Goal: Task Accomplishment & Management: Manage account settings

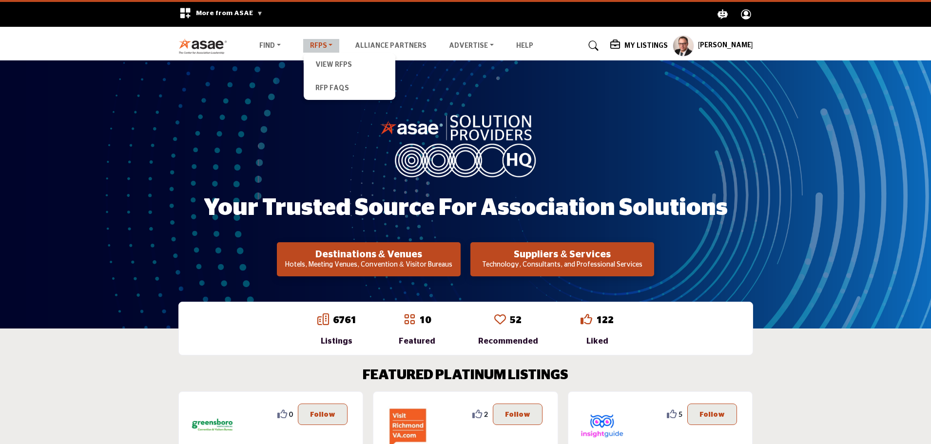
click at [320, 48] on link "RFPs" at bounding box center [321, 46] width 37 height 14
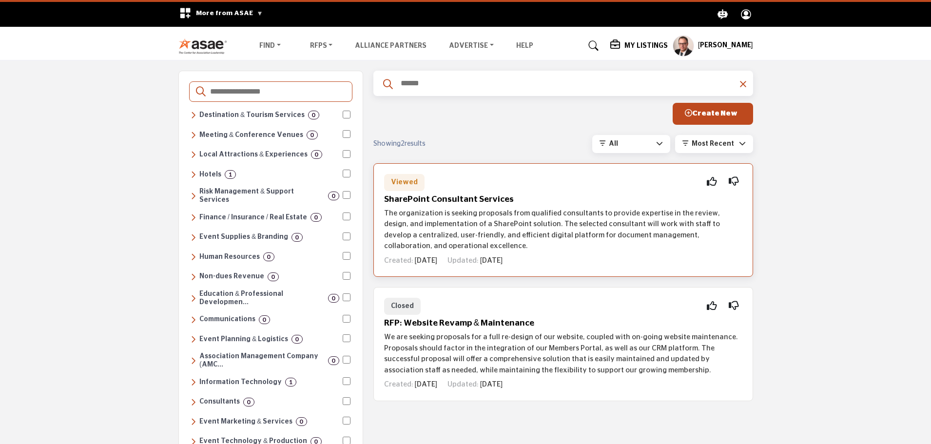
click at [464, 207] on div "Viewed Interested Not Interested SharePoint Consultant Services Created: 1w ago…" at bounding box center [563, 220] width 380 height 114
click at [464, 199] on h5 "SharePoint Consultant Services" at bounding box center [563, 199] width 358 height 10
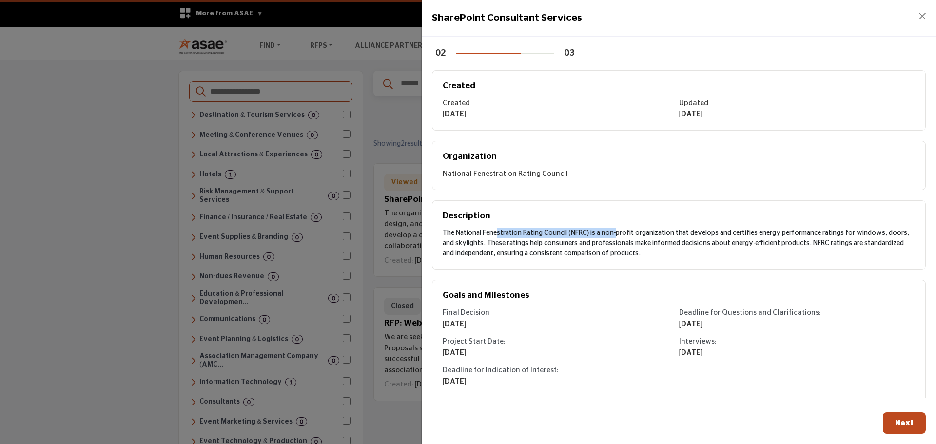
drag, startPoint x: 442, startPoint y: 232, endPoint x: 564, endPoint y: 235, distance: 121.9
click at [564, 235] on div "Description The National Fenestration Rating Council (NFRC) is a non-profit org…" at bounding box center [679, 234] width 494 height 69
copy div "The National Fenestration Rating Council"
click at [906, 424] on span "Next" at bounding box center [904, 422] width 19 height 7
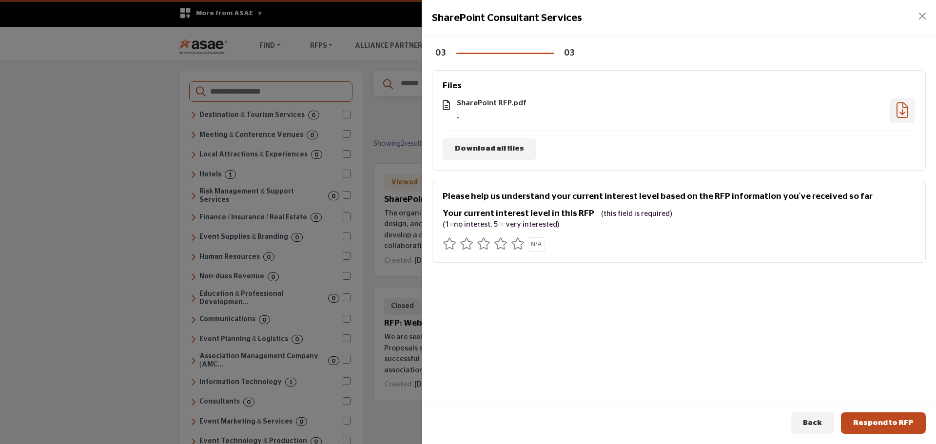
click at [522, 243] on icon at bounding box center [518, 243] width 14 height 12
click at [878, 424] on span "Respond to RFP" at bounding box center [883, 422] width 60 height 7
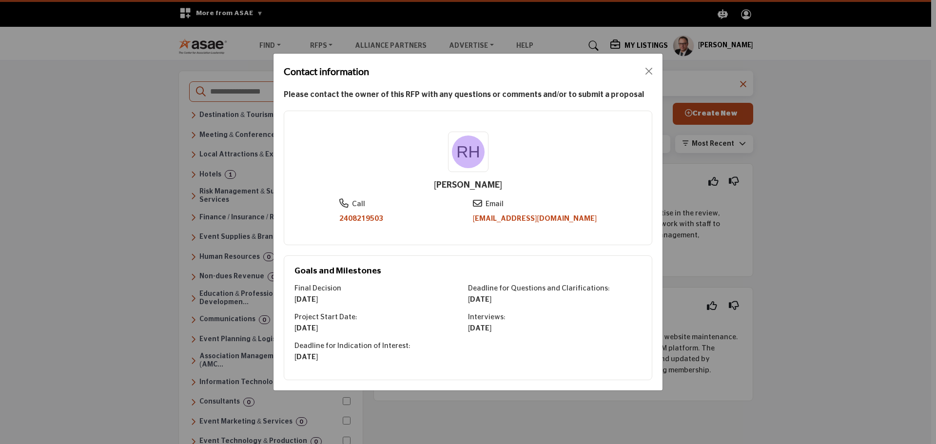
drag, startPoint x: 408, startPoint y: 283, endPoint x: 399, endPoint y: 298, distance: 17.7
click at [399, 298] on div "15.09.2025" at bounding box center [381, 299] width 174 height 11
click at [559, 220] on link "rharris@nfrc.org" at bounding box center [535, 218] width 124 height 7
click at [651, 70] on button "Close" at bounding box center [649, 71] width 14 height 14
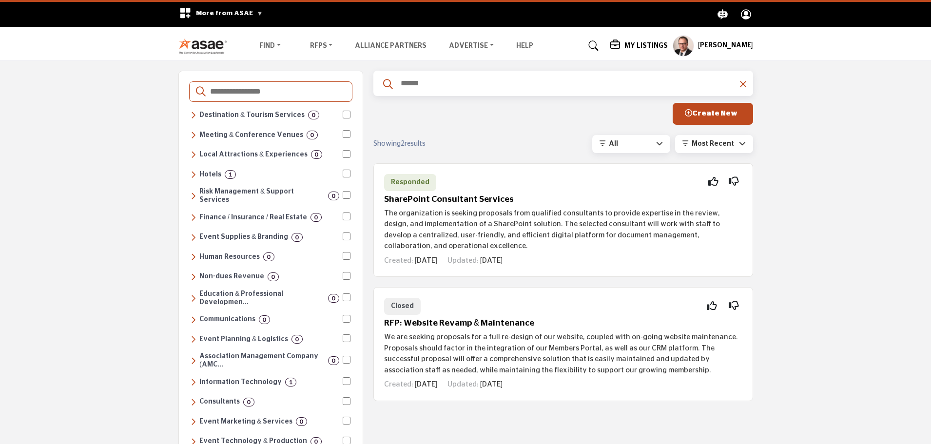
click at [638, 44] on h5 "My Listings" at bounding box center [645, 45] width 43 height 9
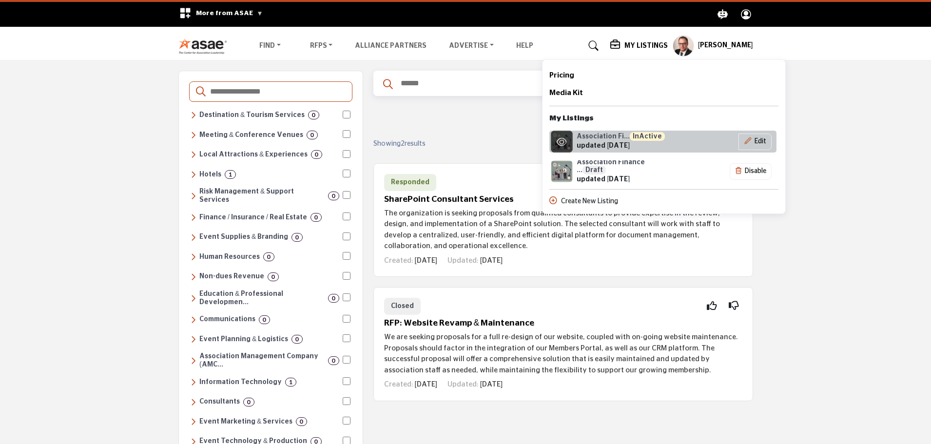
click at [602, 141] on div "Association Fi... InActive updated 13 days ago" at bounding box center [621, 142] width 88 height 19
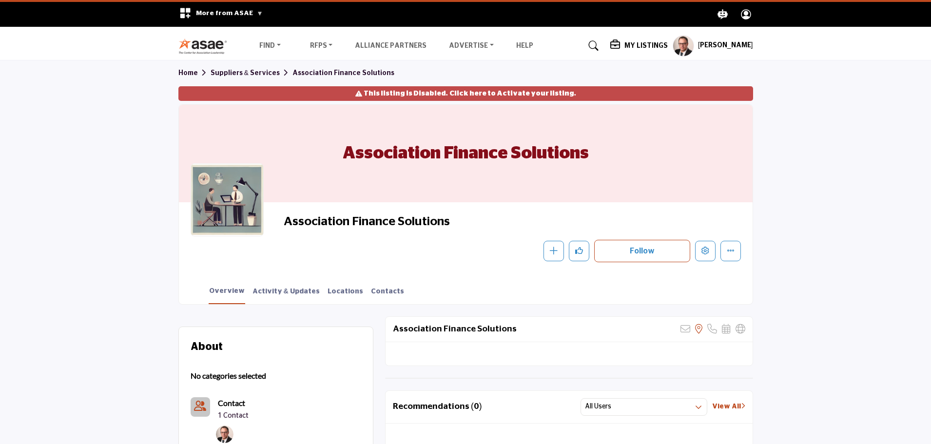
click at [478, 94] on link "Click here to Activate your listing." at bounding box center [512, 94] width 127 height 10
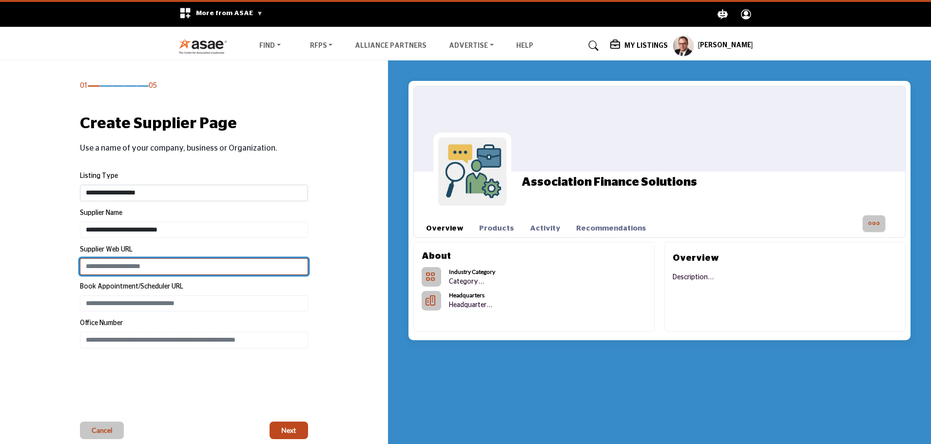
click at [126, 268] on input "Enter Supplier Web URL" at bounding box center [194, 266] width 228 height 17
type input "**********"
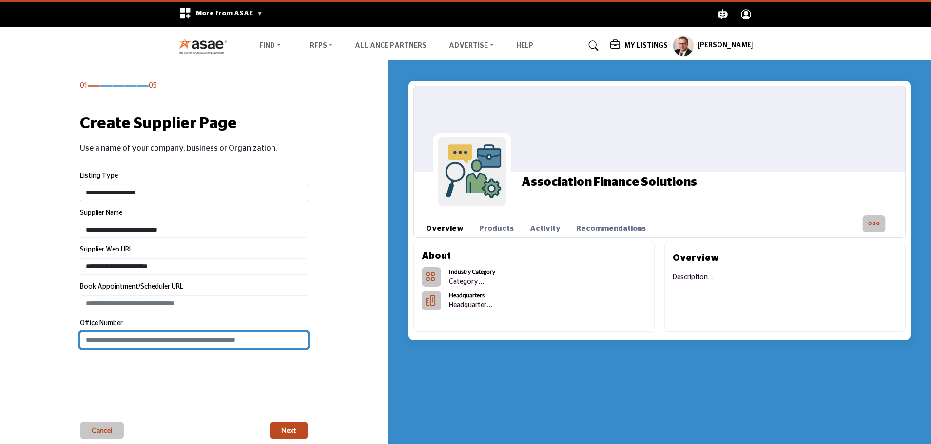
click at [152, 339] on input "Enter Office Number Include country code e.g. +1.987.654.3210" at bounding box center [194, 340] width 228 height 17
type input "**********"
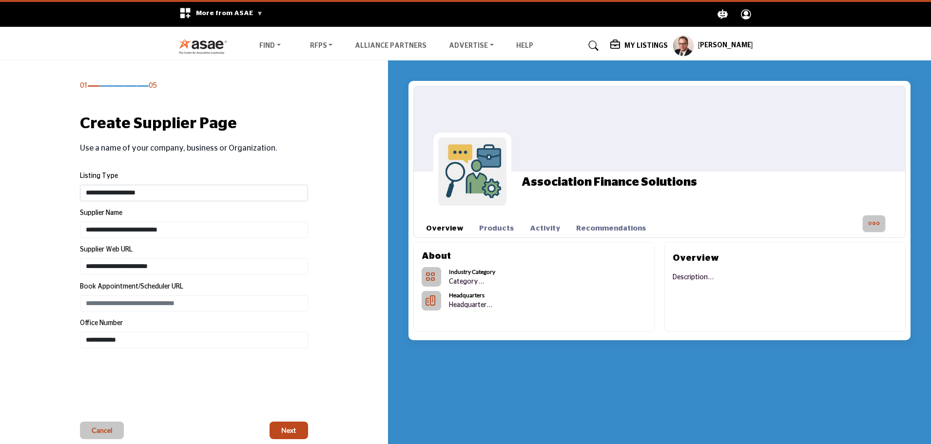
click at [103, 381] on div "01 05 Create Supplier Page Use a name of your company, business or Organization…" at bounding box center [194, 260] width 228 height 358
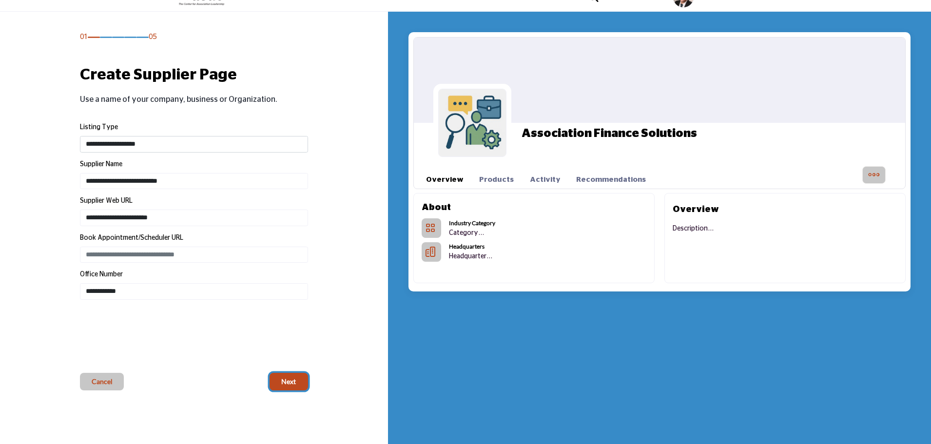
click at [281, 380] on span "Next" at bounding box center [288, 382] width 15 height 10
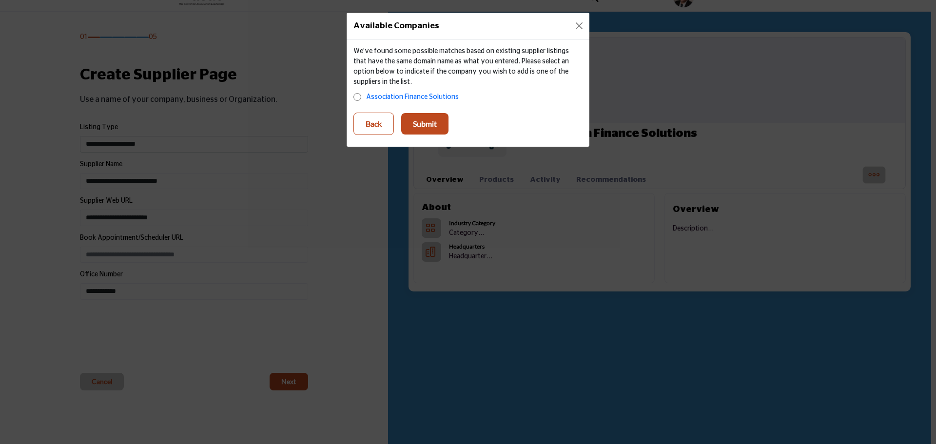
click at [425, 123] on p "Submit" at bounding box center [425, 124] width 24 height 12
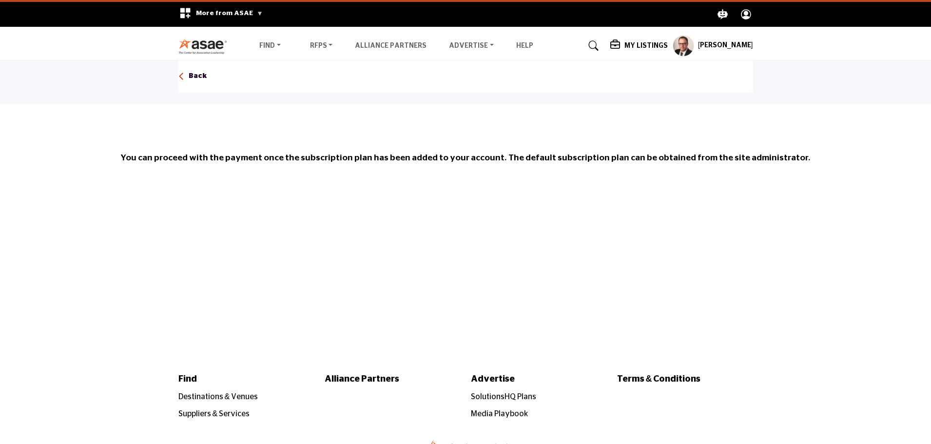
click at [642, 48] on h5 "My Listings" at bounding box center [645, 45] width 43 height 9
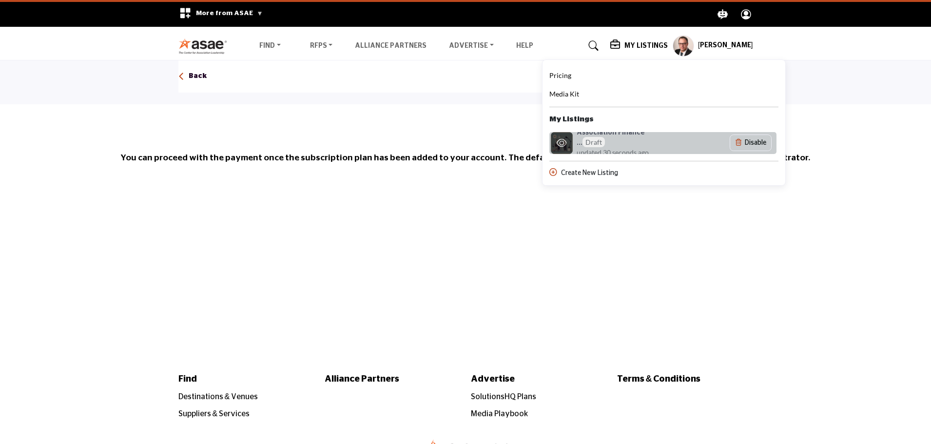
click at [632, 147] on span "updated 30 seconds ago" at bounding box center [613, 152] width 72 height 10
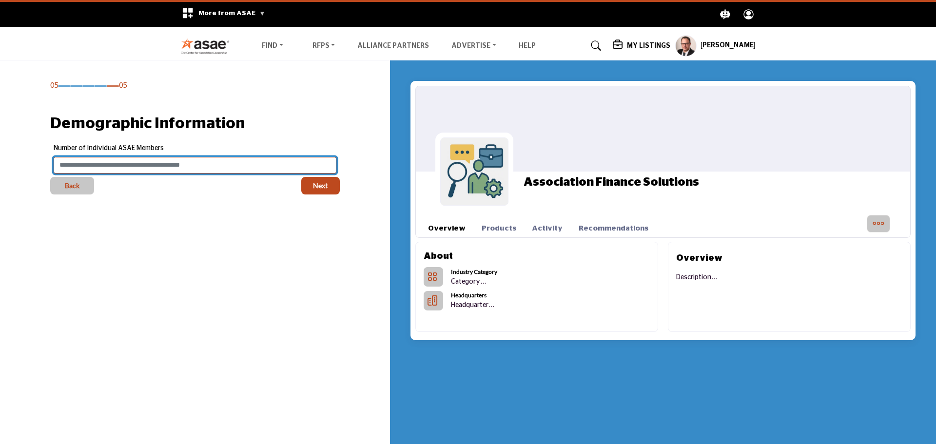
click at [92, 163] on input "Enter value for Number of Individual ASAE Members" at bounding box center [195, 165] width 282 height 17
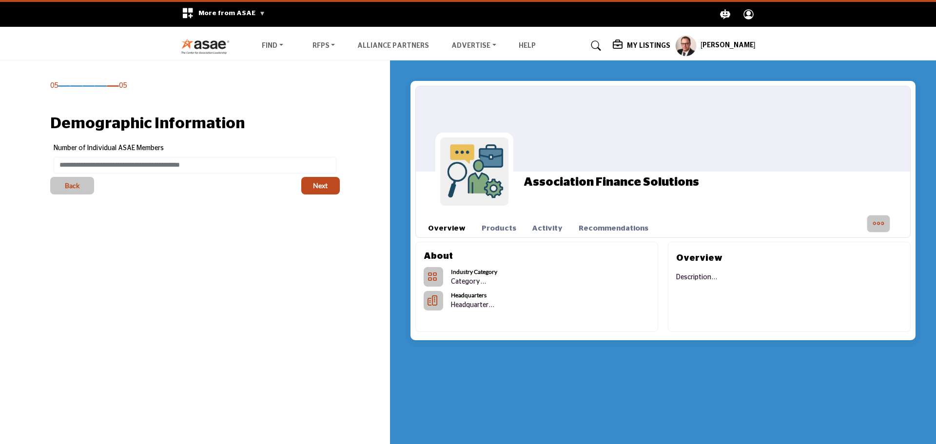
click at [649, 46] on h5 "My Listings" at bounding box center [648, 45] width 43 height 9
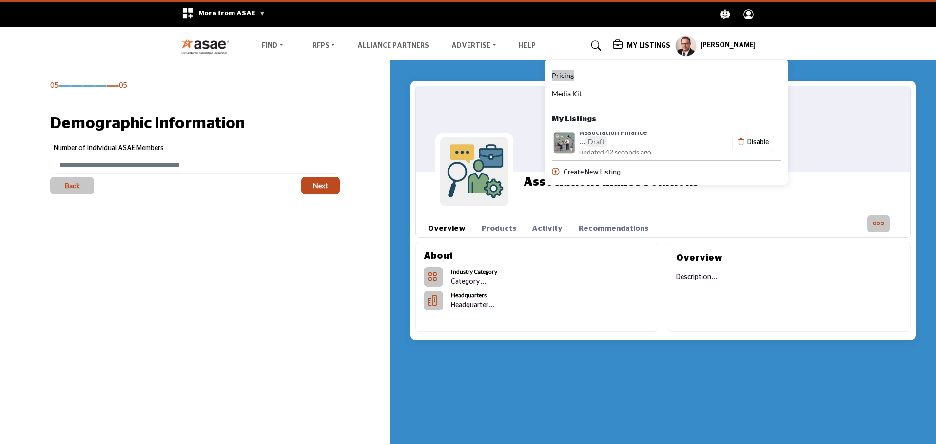
click at [570, 77] on span "Pricing" at bounding box center [563, 75] width 22 height 8
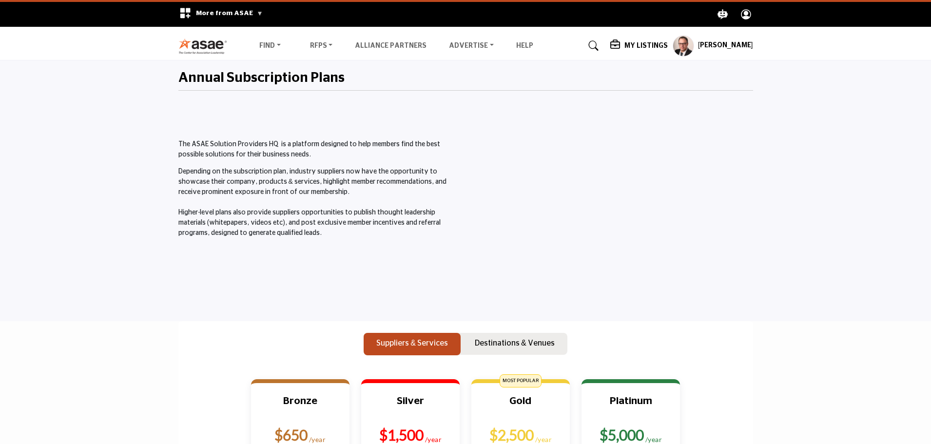
click at [718, 40] on div "Michael Pulik My Profile My Interests My Lists My Suppliers My RFPs My Listings…" at bounding box center [713, 45] width 80 height 21
click at [725, 46] on h5 "[PERSON_NAME]" at bounding box center [725, 46] width 55 height 10
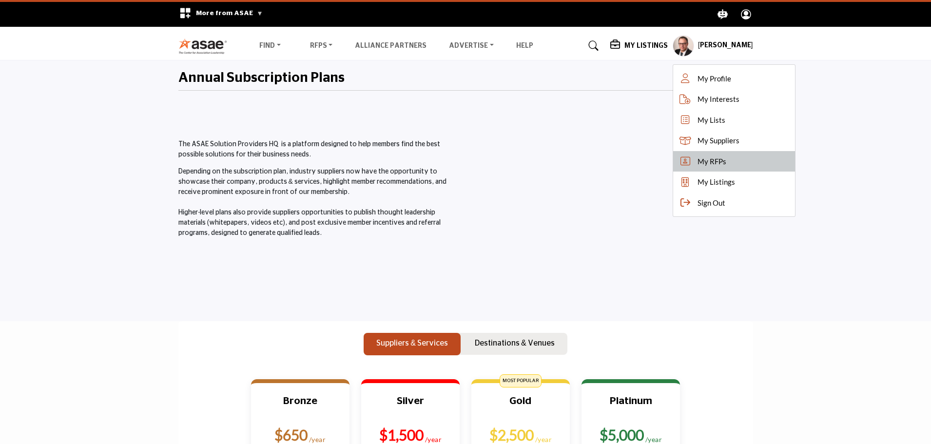
click at [713, 165] on span "My RFPs" at bounding box center [712, 161] width 29 height 11
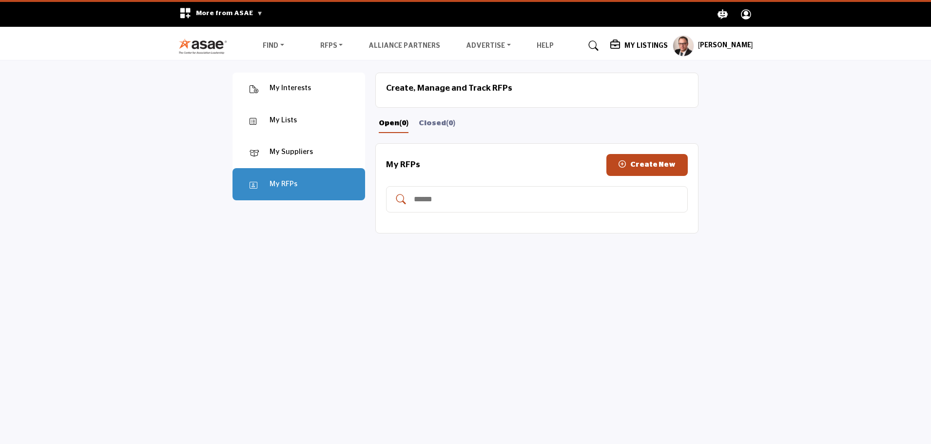
click at [290, 123] on div "My Lists" at bounding box center [283, 120] width 27 height 11
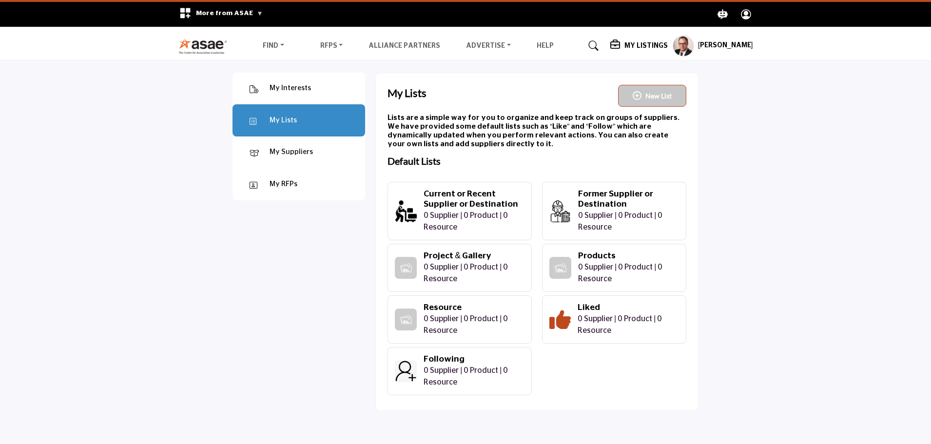
click at [636, 43] on h5 "My Listings" at bounding box center [645, 45] width 43 height 9
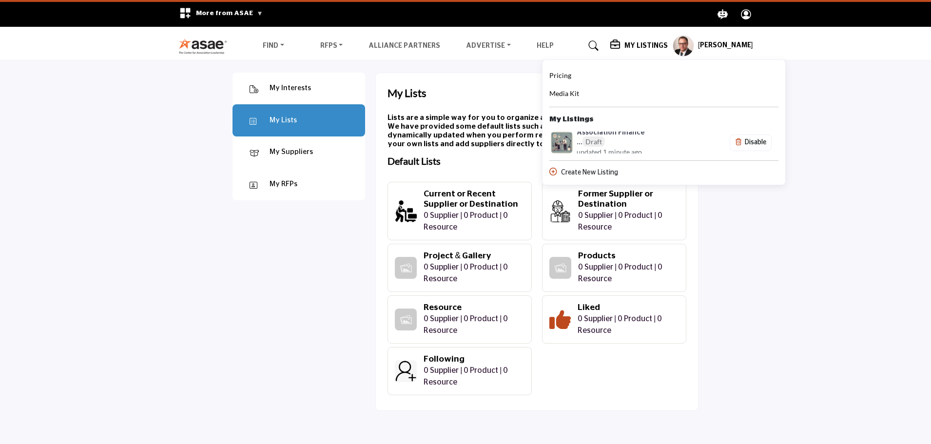
click at [559, 93] on span "Media Kit" at bounding box center [564, 93] width 30 height 8
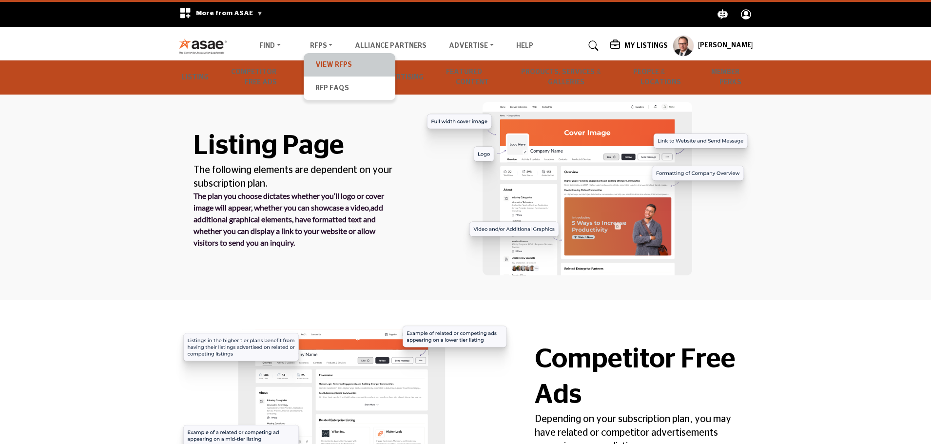
click at [323, 61] on link "View RFPs" at bounding box center [350, 65] width 82 height 14
